Goal: Communication & Community: Answer question/provide support

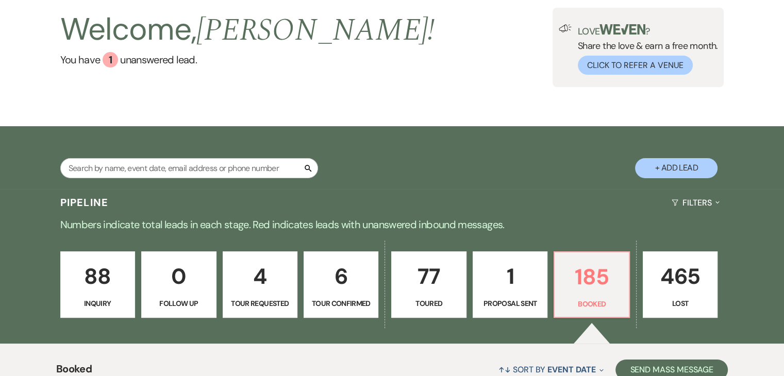
scroll to position [57, 0]
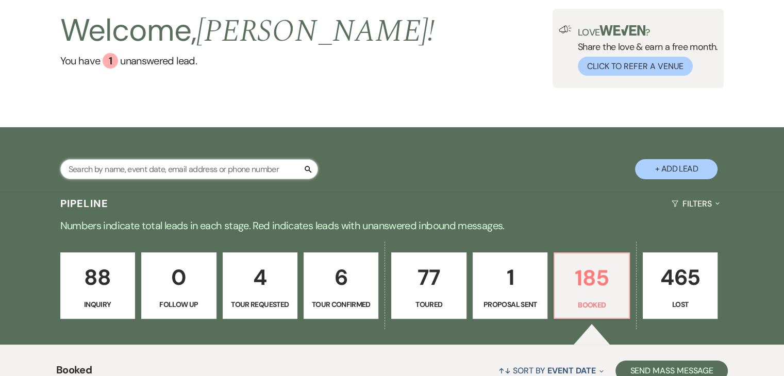
click at [231, 167] on input "text" at bounding box center [189, 169] width 258 height 20
type input "sam"
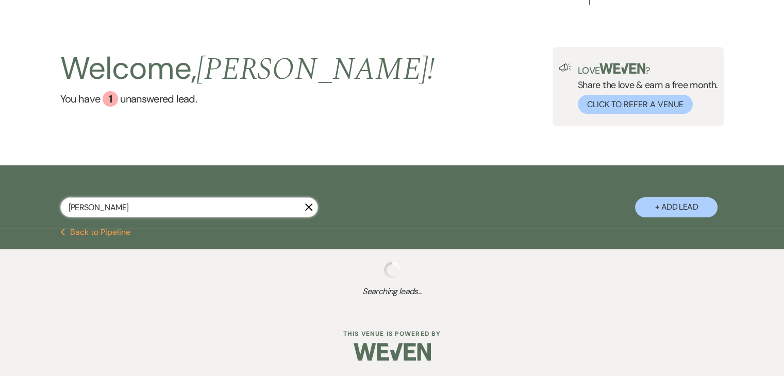
select select "8"
select select "6"
select select "8"
select select "6"
select select "5"
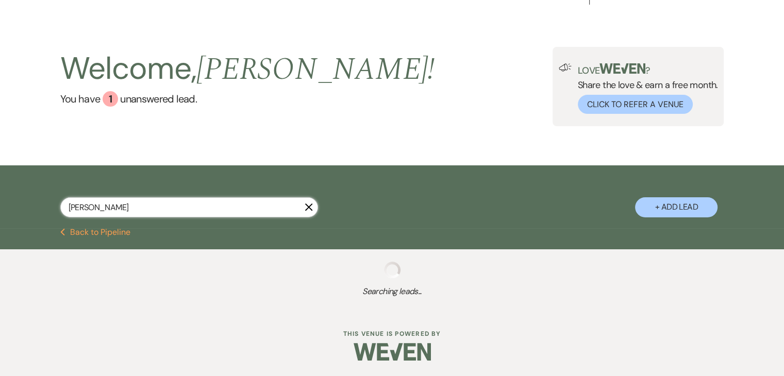
select select "8"
select select "5"
select select "8"
select select "11"
select select "8"
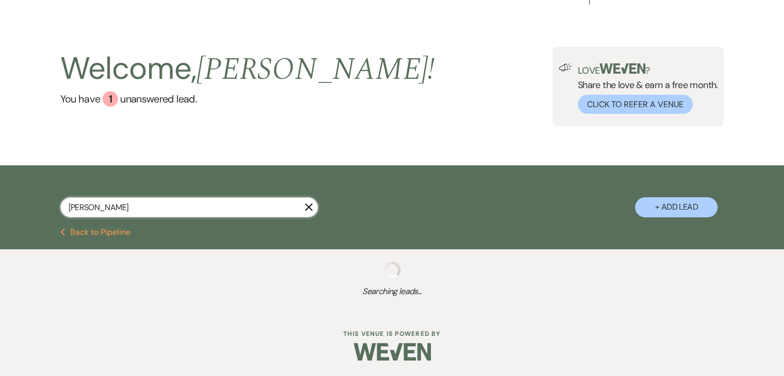
select select "5"
select select "8"
select select "5"
select select "8"
select select "5"
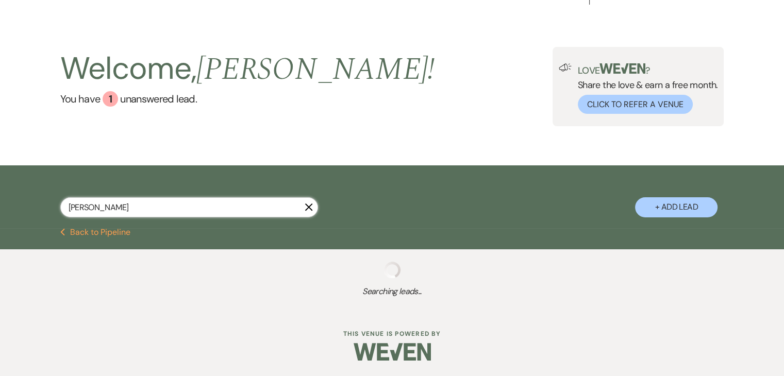
select select "8"
select select "5"
select select "8"
select select "6"
select select "8"
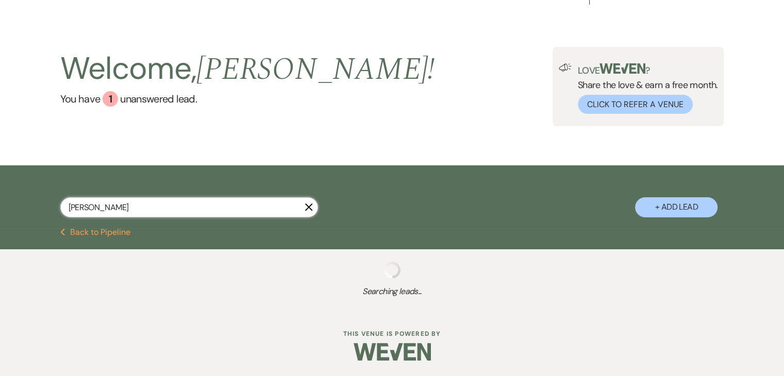
select select "2"
select select "8"
select select "5"
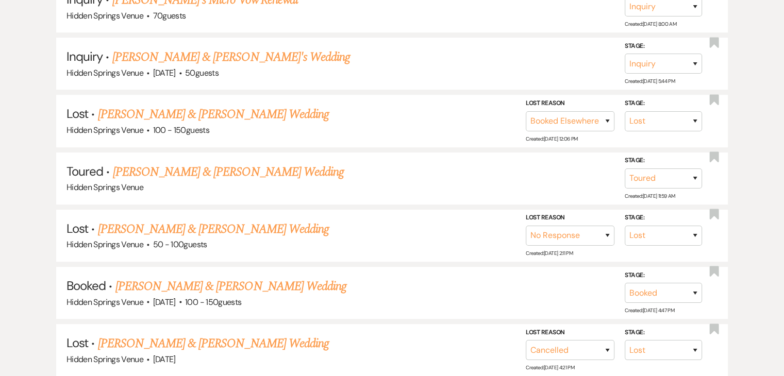
scroll to position [421, 0]
type input "sam"
click at [249, 286] on link "Kelvin Leon & Sam Brannon's Wedding" at bounding box center [231, 286] width 231 height 19
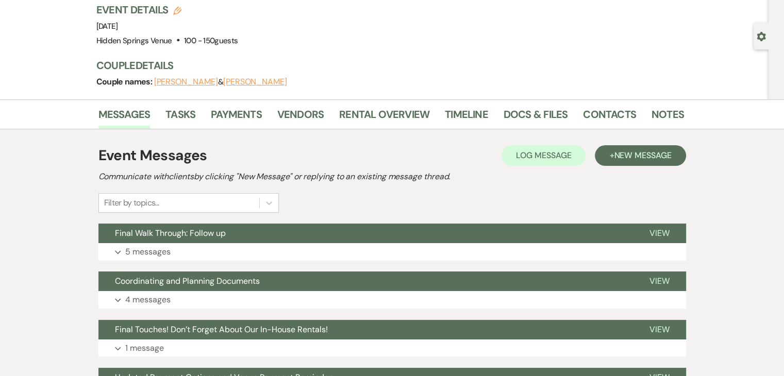
scroll to position [70, 0]
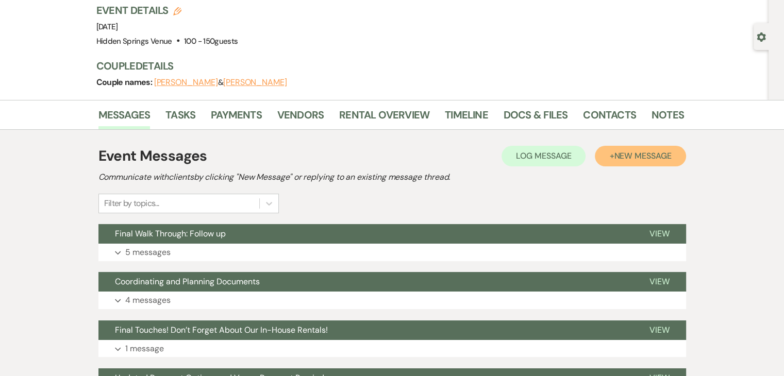
click at [638, 156] on span "New Message" at bounding box center [642, 156] width 57 height 11
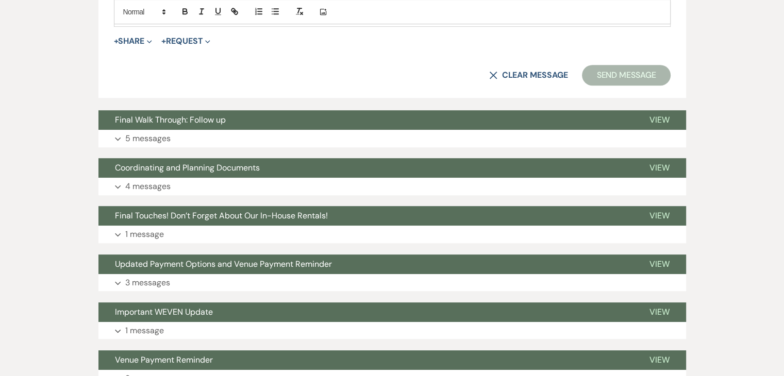
scroll to position [596, 0]
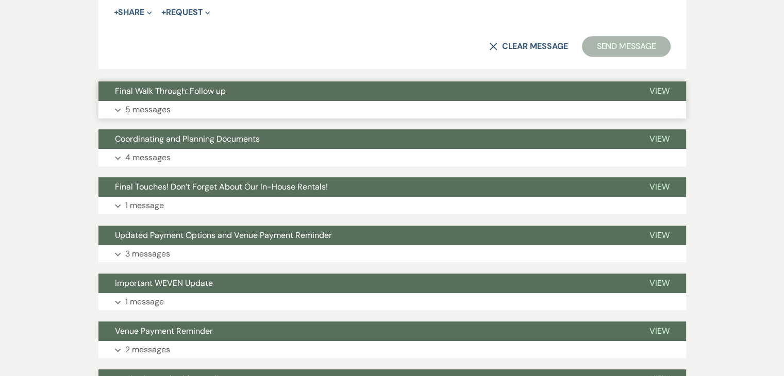
click at [325, 95] on button "Final Walk Through: Follow up" at bounding box center [366, 91] width 535 height 20
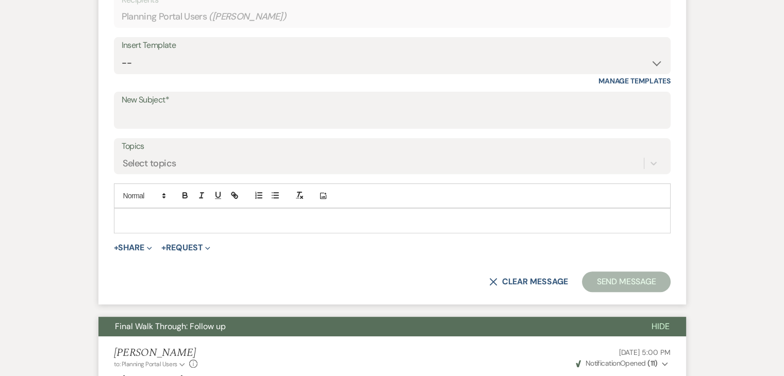
scroll to position [361, 0]
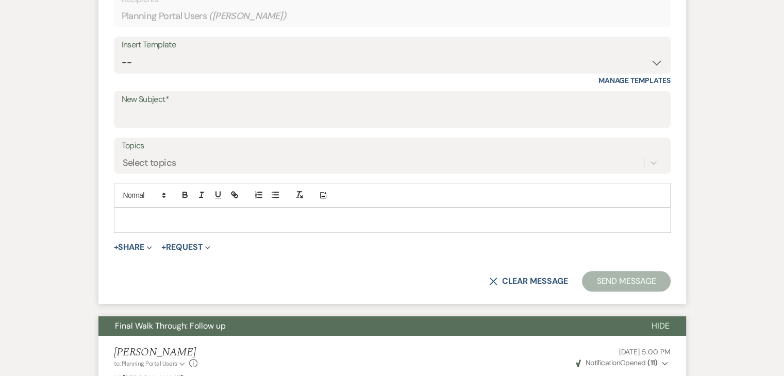
click at [285, 223] on p at bounding box center [392, 220] width 541 height 11
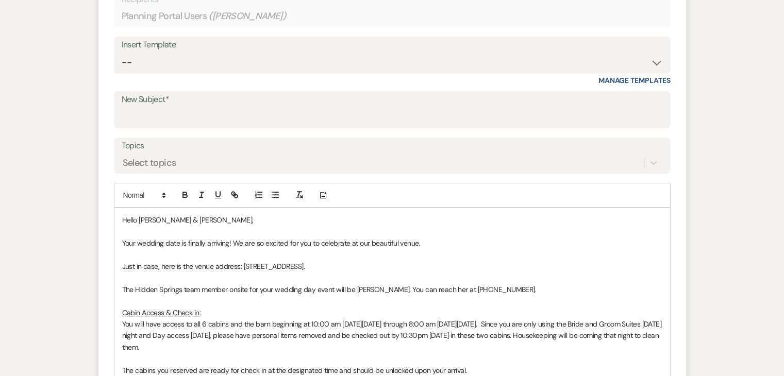
click at [191, 221] on span "Hello [PERSON_NAME] & [PERSON_NAME]," at bounding box center [188, 220] width 132 height 9
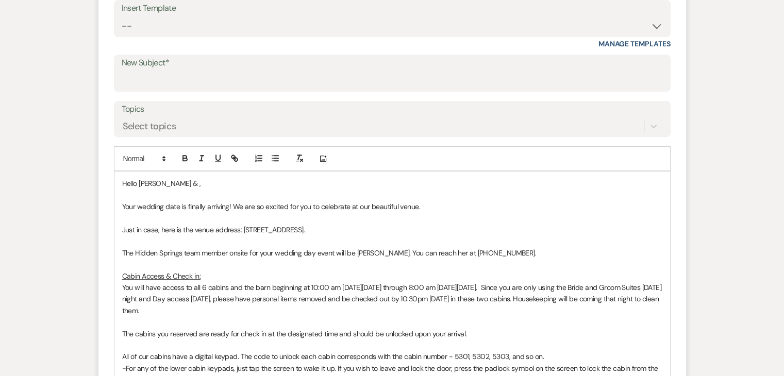
scroll to position [455, 0]
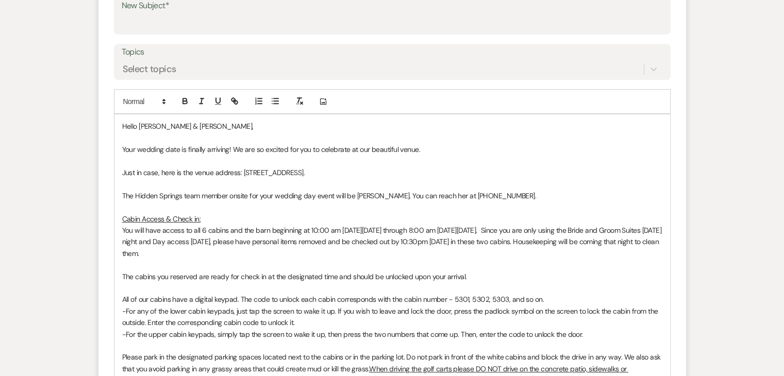
click at [299, 241] on span "You will have access to all 6 cabins and the barn beginning at 10:00 am [DATE][…" at bounding box center [393, 242] width 542 height 32
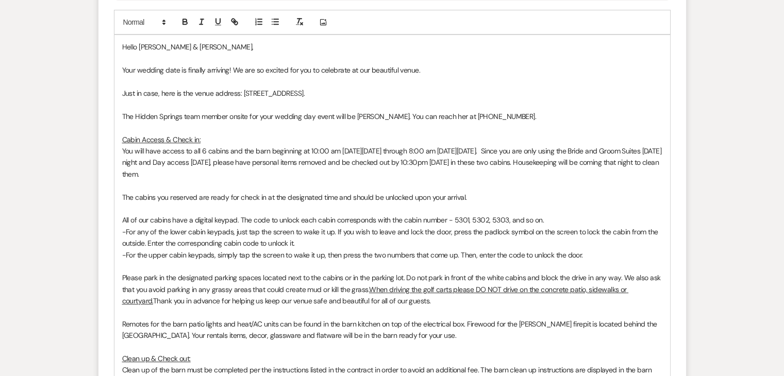
scroll to position [535, 0]
click at [362, 150] on span "You will have access to all 6 cabins and the barn beginning at 10:00 am [DATE][…" at bounding box center [393, 161] width 542 height 32
click at [409, 148] on span "You will have access to all 6 cabins and the barn beginning at 10:00 am on Frid…" at bounding box center [393, 161] width 542 height 32
click at [449, 150] on span "You will have access to all 6 cabins and the barn beginning at 10:00 am on Frid…" at bounding box center [393, 161] width 542 height 32
click at [502, 145] on span "You will have access to all 6 cabins and the barn beginning at 10:00 am on Frid…" at bounding box center [393, 161] width 542 height 32
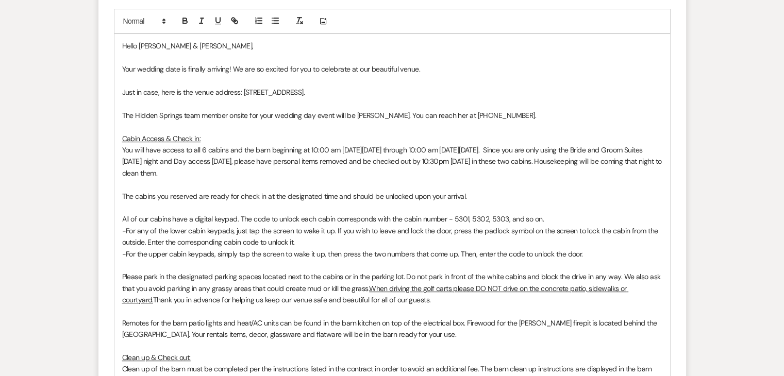
click at [551, 150] on span "You will have access to all 6 cabins and the barn beginning at 10:00 am on Frid…" at bounding box center [393, 161] width 542 height 32
click at [569, 180] on p at bounding box center [392, 184] width 541 height 11
drag, startPoint x: 293, startPoint y: 172, endPoint x: 562, endPoint y: 147, distance: 270.4
click at [562, 147] on p "You will have access to all 6 cabins and the barn beginning at 10:00 am on Frid…" at bounding box center [392, 161] width 541 height 35
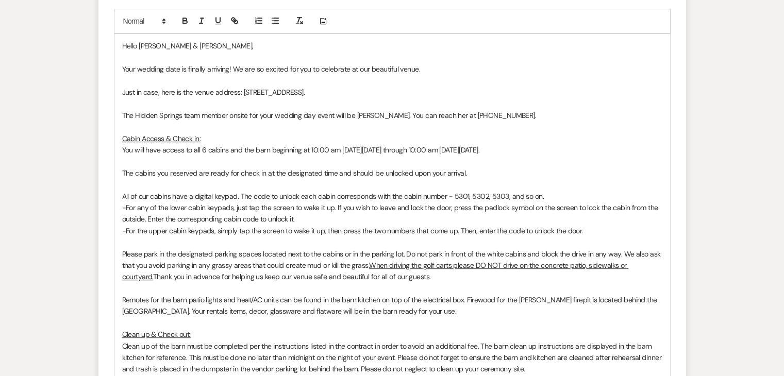
click at [206, 152] on span "You will have access to all 6 cabins and the barn beginning at 10:00 am on Frid…" at bounding box center [301, 149] width 358 height 9
click at [230, 151] on span "You will have access to all 6 cabins and the barn beginning at 10:00 am on Frid…" at bounding box center [301, 149] width 358 height 9
click at [578, 150] on p "You will have access to cabin 1, 2, 3 & 4 and the barn beginning at 10:00 am on…" at bounding box center [392, 149] width 541 height 11
click at [371, 114] on span "The Hidden Springs team member onsite for your wedding day event will be [PERSO…" at bounding box center [329, 115] width 415 height 9
click at [497, 110] on p "The Hidden Springs team member onsite for your wedding day event will be Maddie…" at bounding box center [392, 115] width 541 height 11
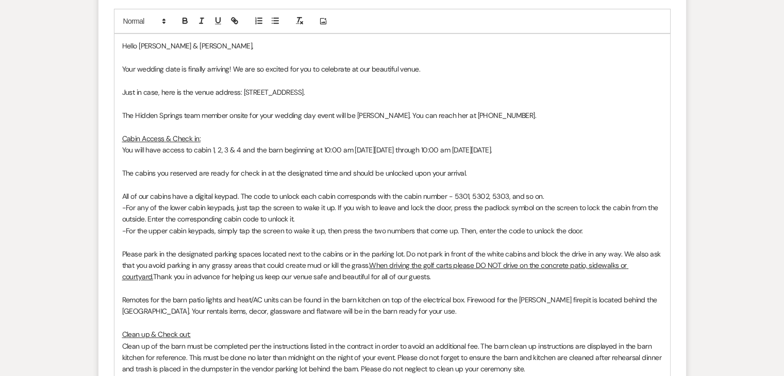
click at [586, 145] on p "You will have access to cabin 1, 2, 3 & 4 and the barn beginning at 10:00 am on…" at bounding box center [392, 149] width 541 height 11
click at [534, 149] on span "You will have access to cabin 1, 2, 3 & 4 and the barn beginning at 10:00 am on…" at bounding box center [328, 149] width 412 height 9
click at [647, 151] on p "You will have access to cabin 1, 2, 3 & 4 and the barn beginning at 10:00 am on…" at bounding box center [392, 149] width 541 height 11
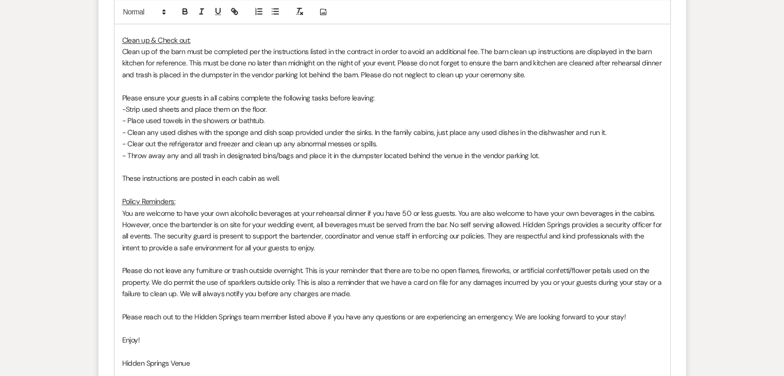
scroll to position [842, 0]
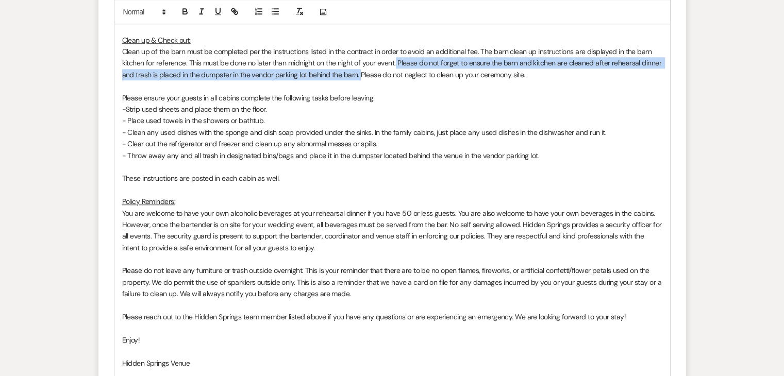
drag, startPoint x: 396, startPoint y: 62, endPoint x: 360, endPoint y: 75, distance: 38.3
click at [360, 75] on span "Clean up of the barn must be completed per the instructions listed in the contr…" at bounding box center [393, 63] width 542 height 32
click at [214, 7] on button "button" at bounding box center [218, 12] width 14 height 12
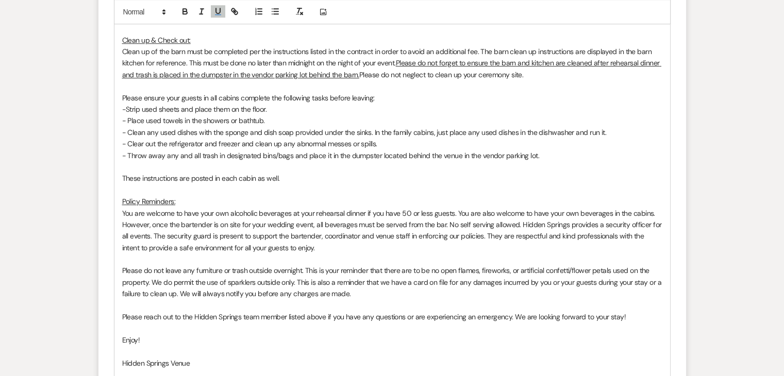
click at [452, 113] on p "-Strip used sheets and place them on the floor." at bounding box center [392, 109] width 541 height 11
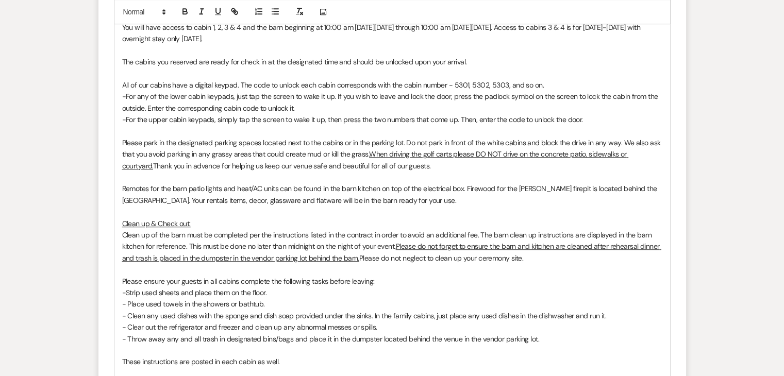
scroll to position [661, 0]
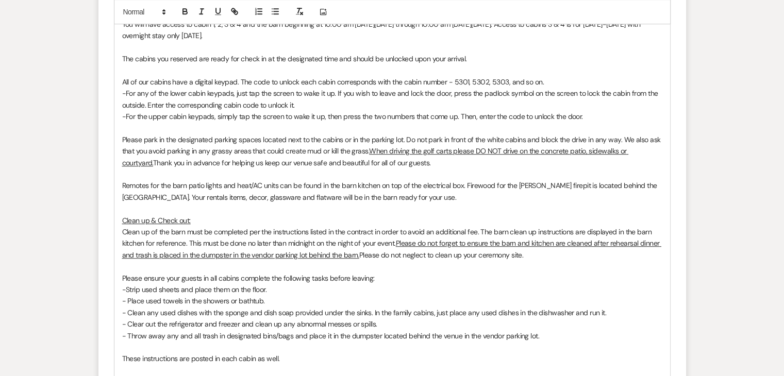
click at [371, 58] on span "The cabins you reserved are ready for check in at the designated time and shoul…" at bounding box center [294, 58] width 345 height 9
click at [384, 107] on p "-For any of the lower cabin keypads, just tap the screen to wake it up. If you …" at bounding box center [392, 99] width 541 height 23
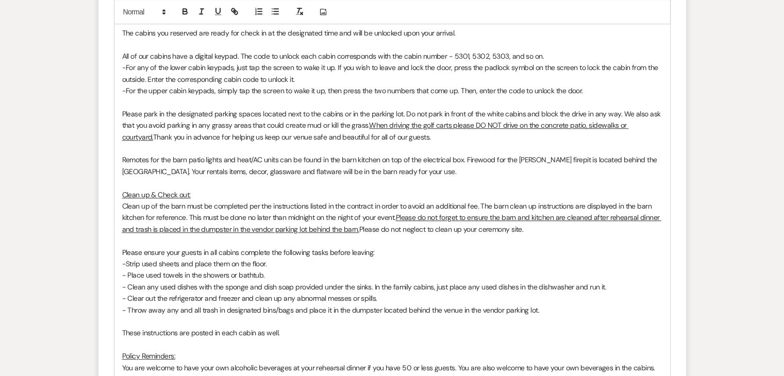
scroll to position [684, 0]
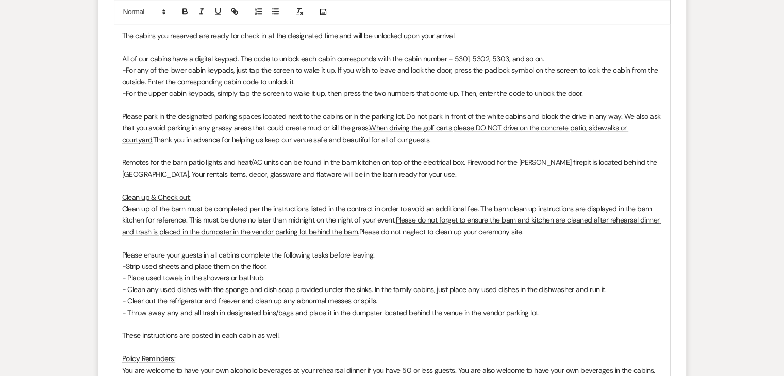
click at [406, 176] on p "Remotes for the barn patio lights and heat/AC units can be found in the barn ki…" at bounding box center [392, 168] width 541 height 23
click at [291, 175] on p "Remotes for the barn patio lights and heat/AC units can be found in the barn ki…" at bounding box center [392, 168] width 541 height 23
click at [441, 174] on p "Remotes for the barn patio lights and heat/AC units can be found in the barn ki…" at bounding box center [392, 168] width 541 height 23
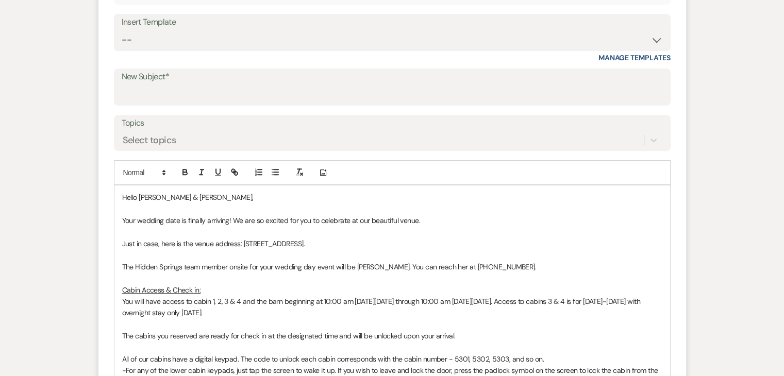
scroll to position [364, 0]
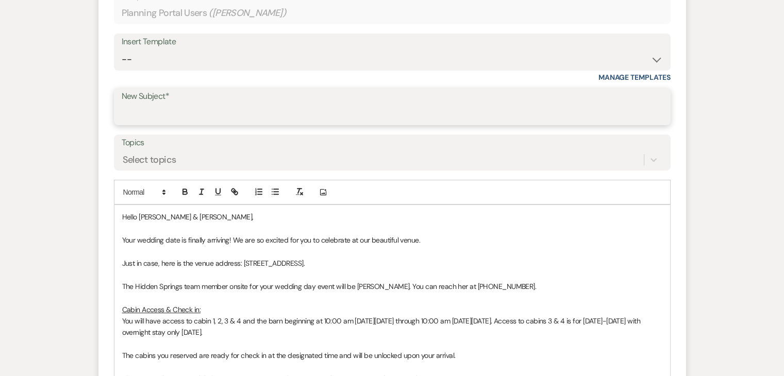
click at [219, 110] on input "New Subject*" at bounding box center [393, 114] width 542 height 20
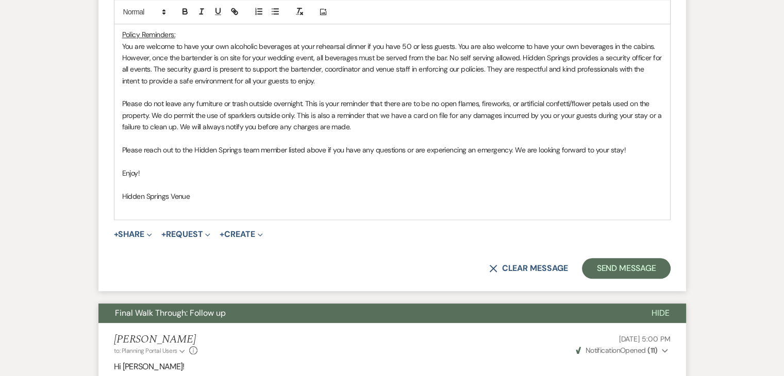
scroll to position [1013, 0]
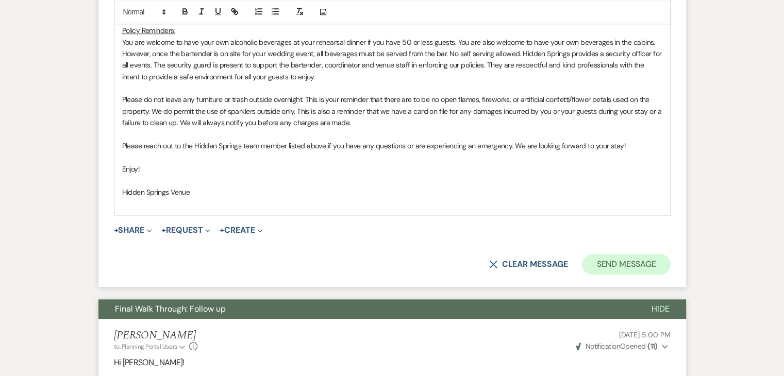
type input "Hidden Springs Check In"
click at [617, 259] on button "Send Message" at bounding box center [626, 264] width 88 height 21
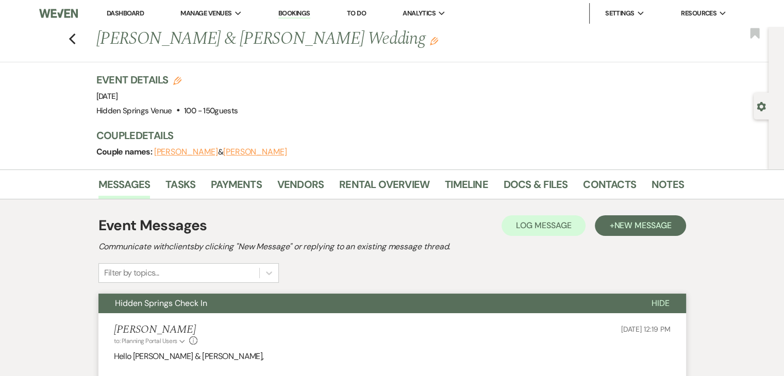
scroll to position [0, 0]
click at [125, 12] on link "Dashboard" at bounding box center [125, 13] width 37 height 9
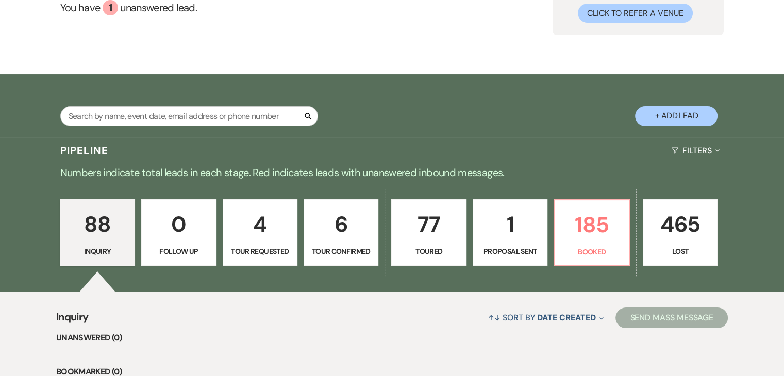
scroll to position [111, 0]
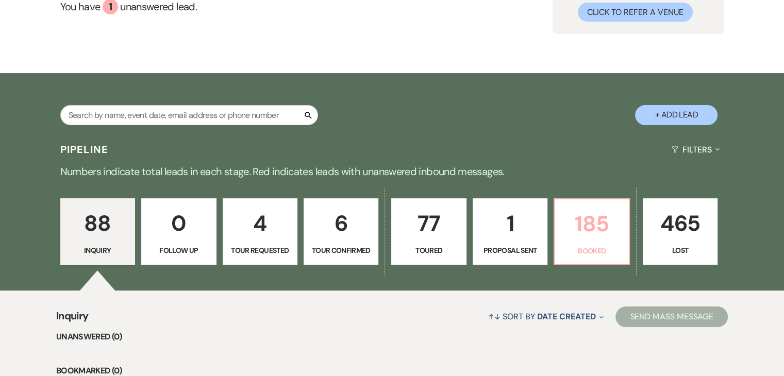
click at [601, 230] on p "185" at bounding box center [591, 224] width 61 height 35
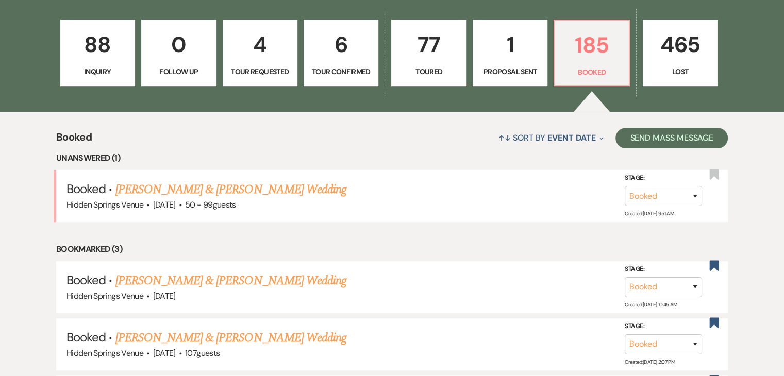
scroll to position [293, 0]
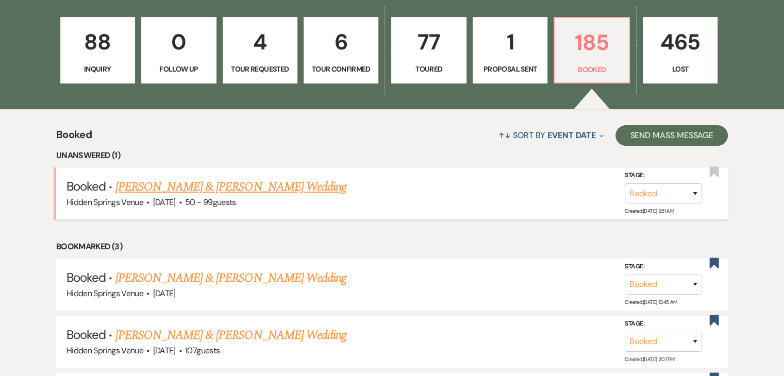
click at [265, 186] on link "[PERSON_NAME] & [PERSON_NAME] Wedding" at bounding box center [231, 187] width 231 height 19
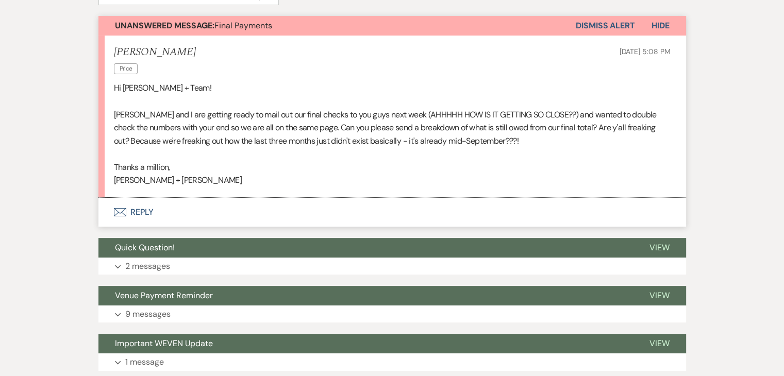
scroll to position [279, 0]
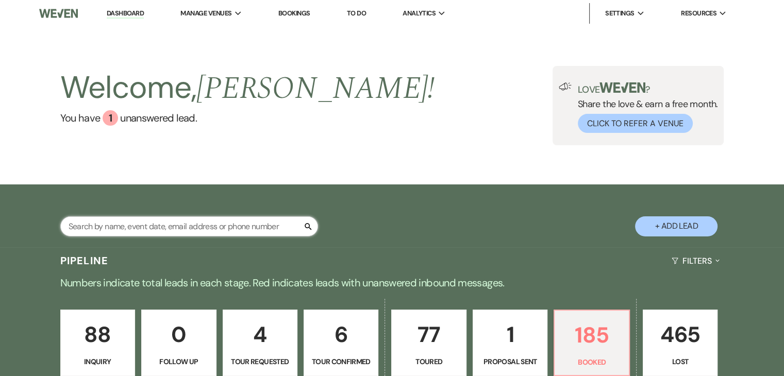
click at [279, 220] on input "text" at bounding box center [189, 227] width 258 height 20
type input "meg"
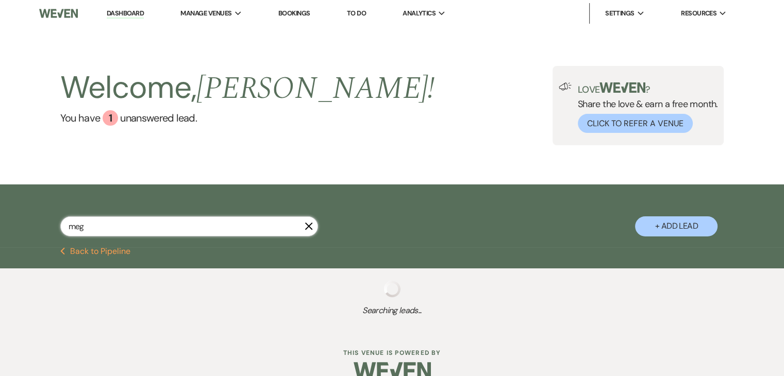
select select "5"
select select "8"
select select "11"
select select "8"
select select "5"
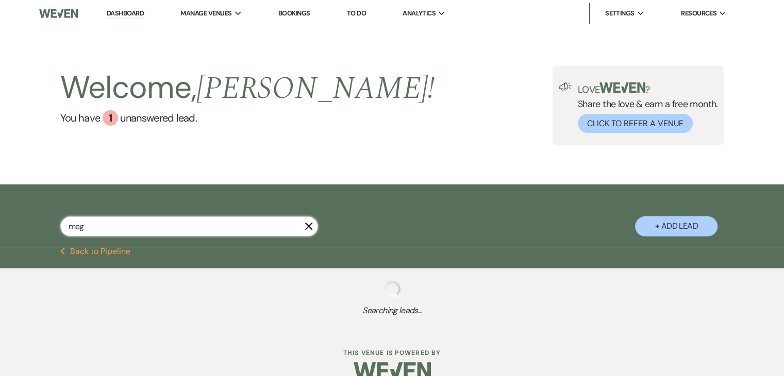
select select "8"
select select "5"
select select "8"
select select "5"
select select "8"
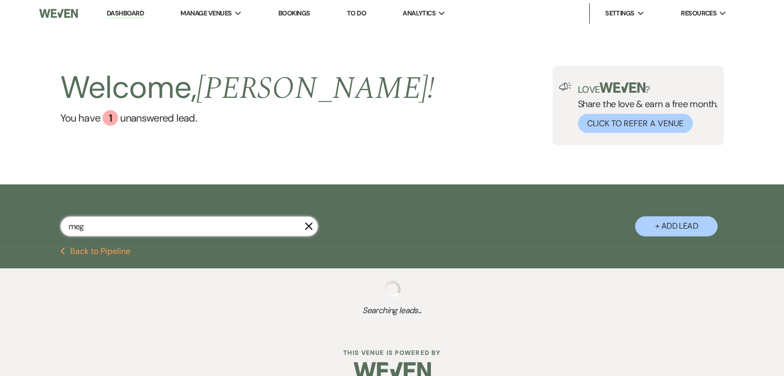
select select "6"
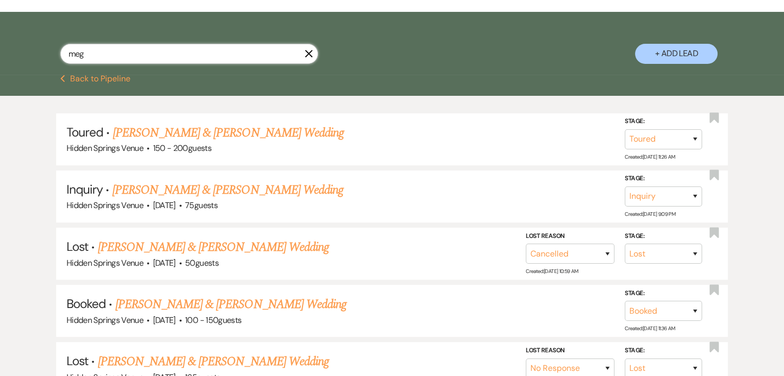
scroll to position [173, 0]
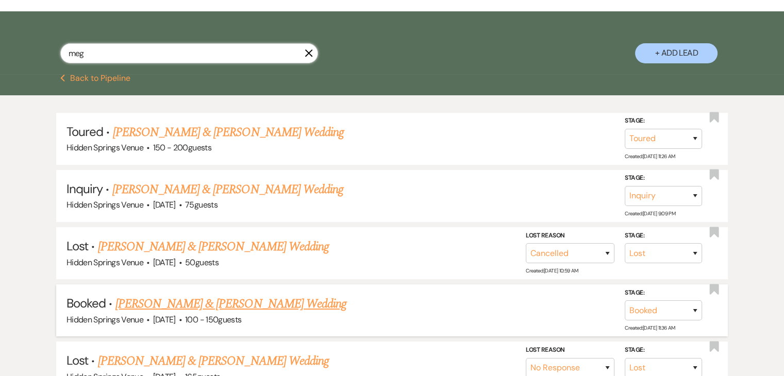
type input "meg"
click at [260, 298] on link "[PERSON_NAME] & [PERSON_NAME] Wedding" at bounding box center [231, 304] width 231 height 19
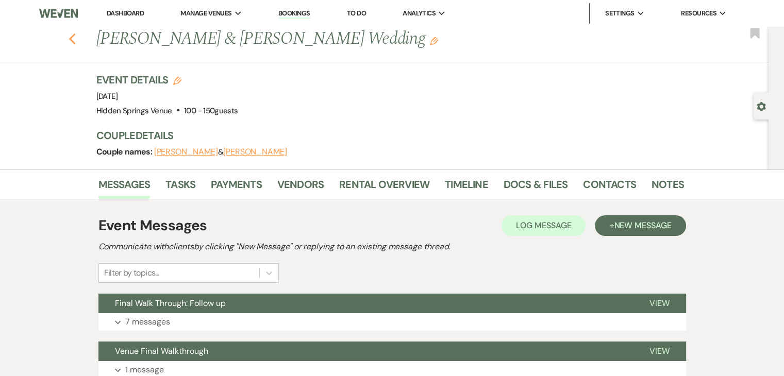
click at [75, 42] on icon "Previous" at bounding box center [73, 39] width 8 height 12
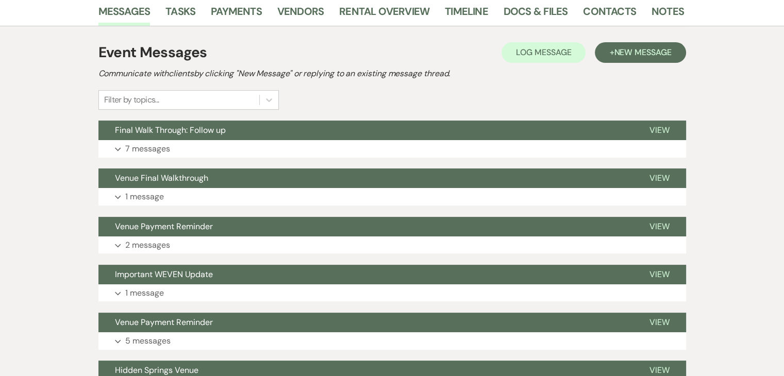
select select "5"
select select "8"
select select "11"
select select "8"
select select "5"
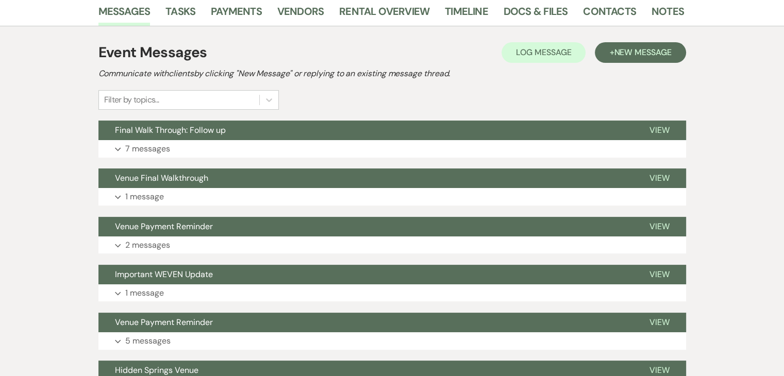
select select "8"
select select "5"
select select "8"
select select "5"
select select "8"
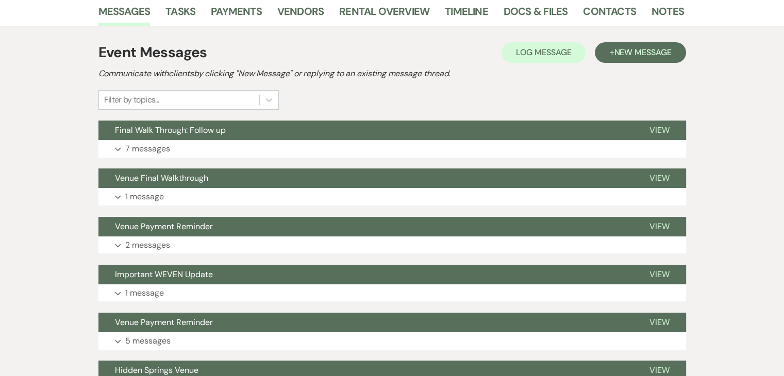
select select "6"
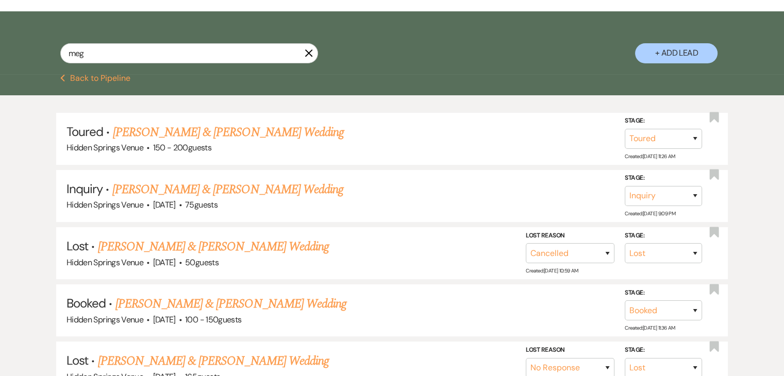
click at [311, 54] on icon "X" at bounding box center [309, 53] width 8 height 8
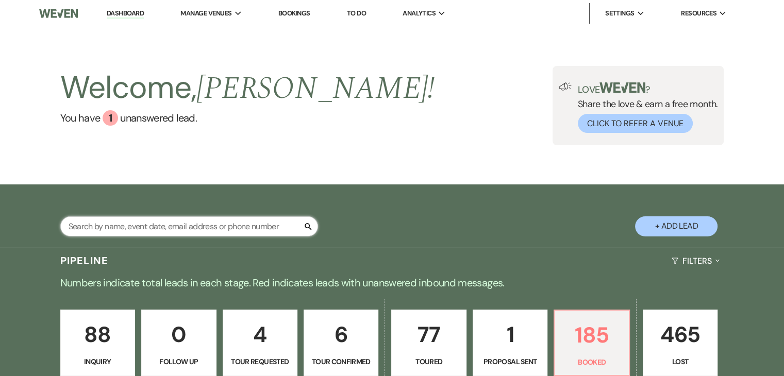
click at [252, 230] on input "text" at bounding box center [189, 227] width 258 height 20
type input "[PERSON_NAME]"
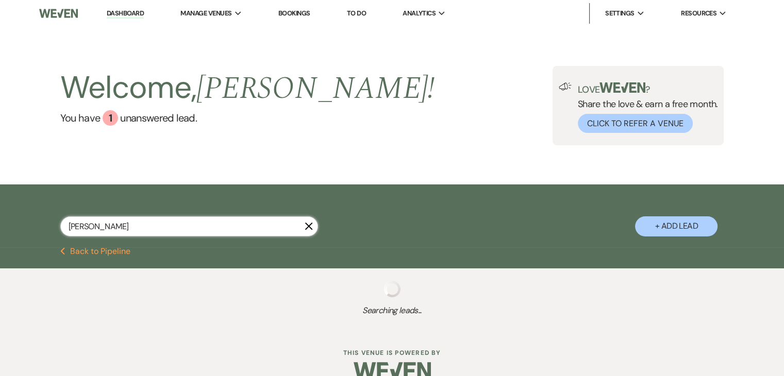
select select "5"
select select "8"
select select "5"
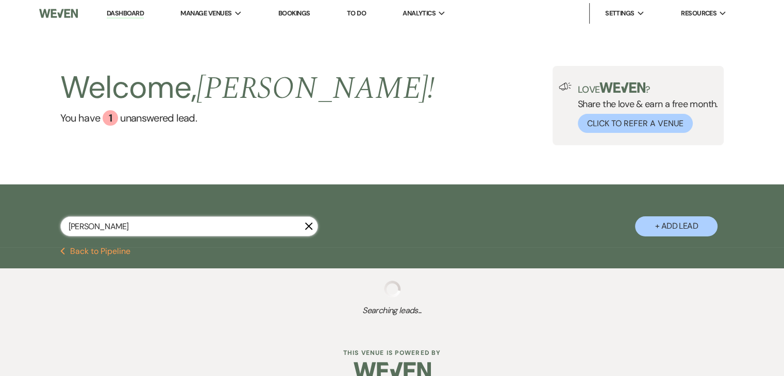
select select "5"
select select "8"
select select "11"
select select "8"
select select "6"
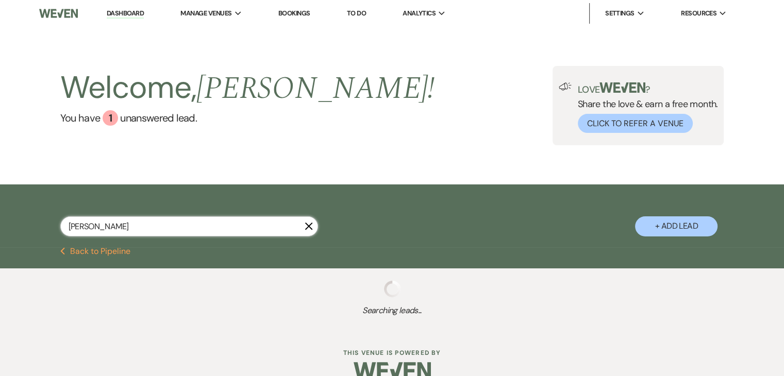
select select "8"
select select "6"
select select "8"
select select "4"
select select "8"
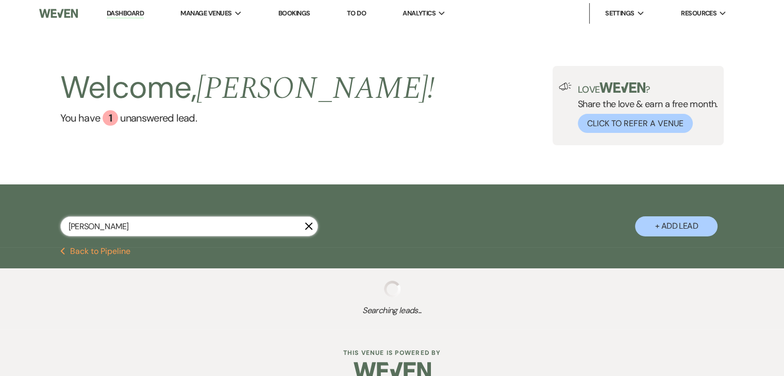
select select "5"
select select "8"
select select "5"
select select "8"
select select "6"
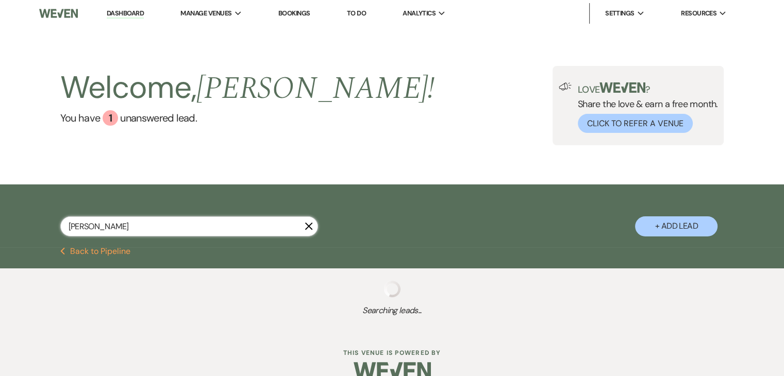
select select "8"
select select "4"
select select "8"
select select "4"
select select "8"
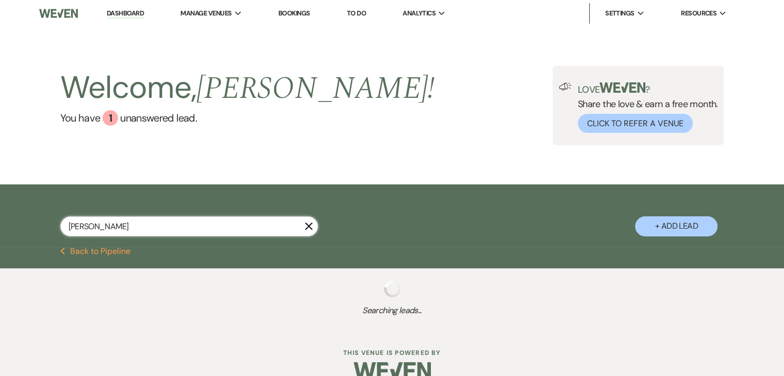
select select "8"
select select "4"
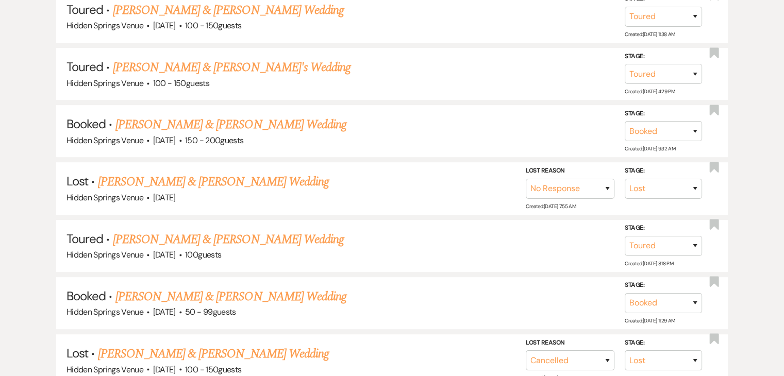
scroll to position [352, 0]
type input "[PERSON_NAME]"
click at [262, 291] on link "[PERSON_NAME] & [PERSON_NAME] Wedding" at bounding box center [231, 297] width 231 height 19
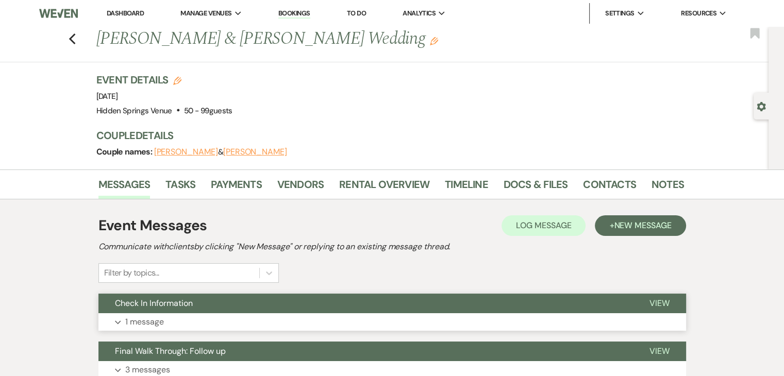
click at [271, 303] on button "Check In Information" at bounding box center [366, 304] width 535 height 20
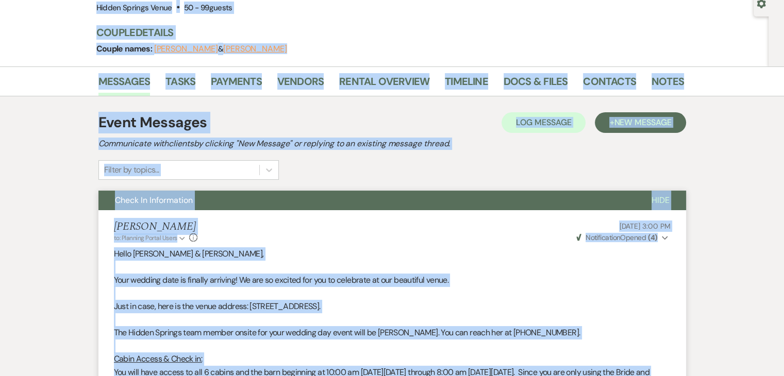
scroll to position [53, 0]
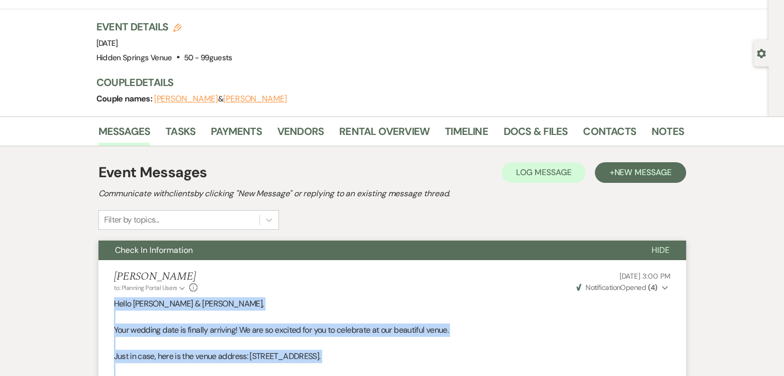
drag, startPoint x: 198, startPoint y: 330, endPoint x: 111, endPoint y: 306, distance: 89.3
copy div "Lorem Ipsumdo & Sitame, Cons adipisc elit se doeiusm temporin! Ut lab et dolore…"
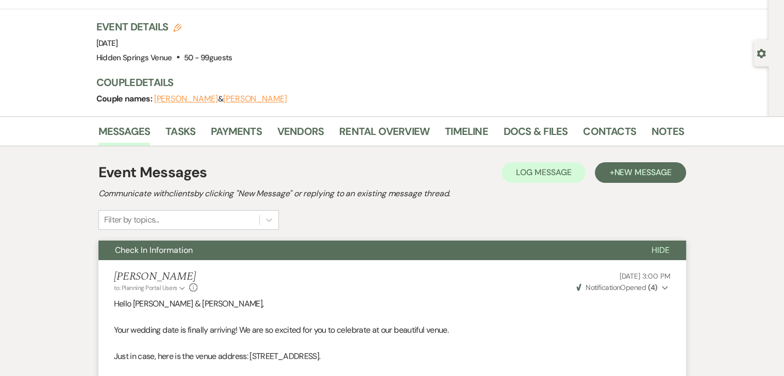
click at [503, 69] on div "Event Details Edit Event Date: Friday, September 12th, 2025 Venue: Hidden Sprin…" at bounding box center [390, 68] width 588 height 97
